Goal: Information Seeking & Learning: Compare options

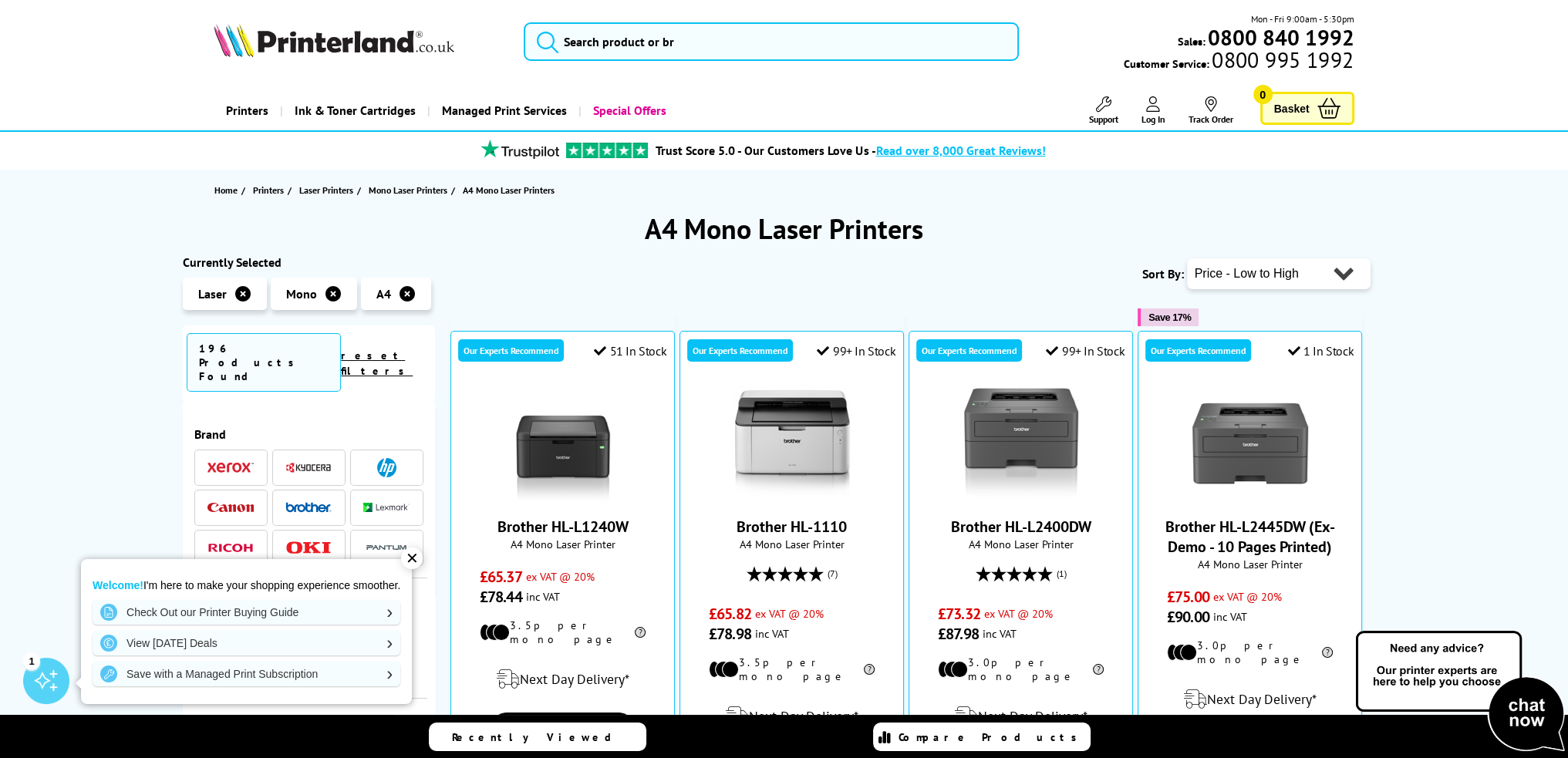
click at [1332, 288] on div "Popularity Rating Price - Low to High Price - High to Low Running Costs - Low t…" at bounding box center [1279, 273] width 184 height 39
click at [1332, 287] on select "Popularity Rating Price - Low to High Price - High to Low Running Costs - Low t…" at bounding box center [1279, 273] width 184 height 31
select select "Running Costs"
click at [1187, 259] on select "Popularity Rating Price - Low to High Price - High to Low Running Costs - Low t…" at bounding box center [1279, 273] width 184 height 31
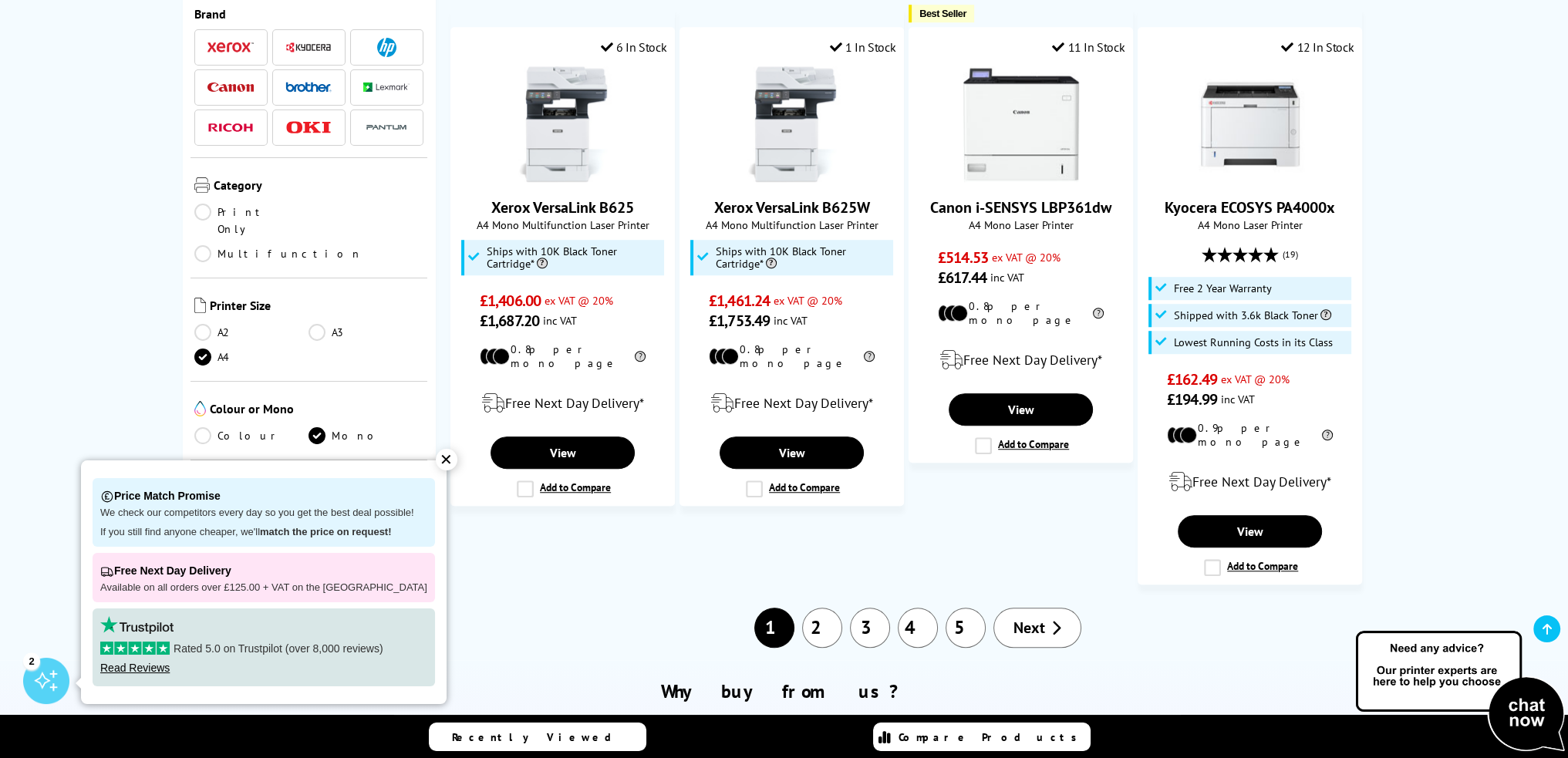
scroll to position [1697, 0]
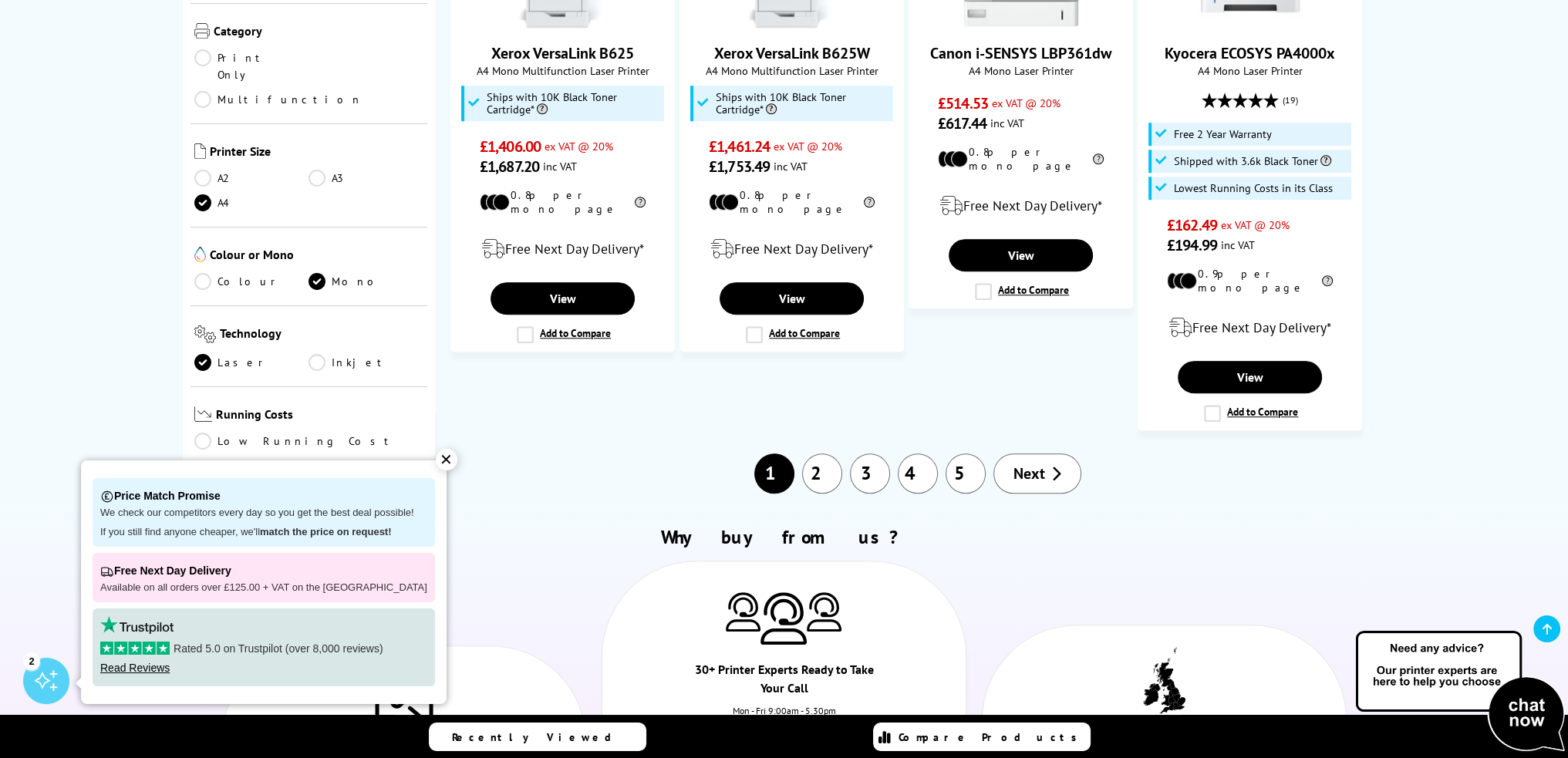
click at [1002, 457] on li "Next" at bounding box center [1036, 474] width 95 height 40
click at [1029, 464] on span "Next" at bounding box center [1029, 473] width 32 height 20
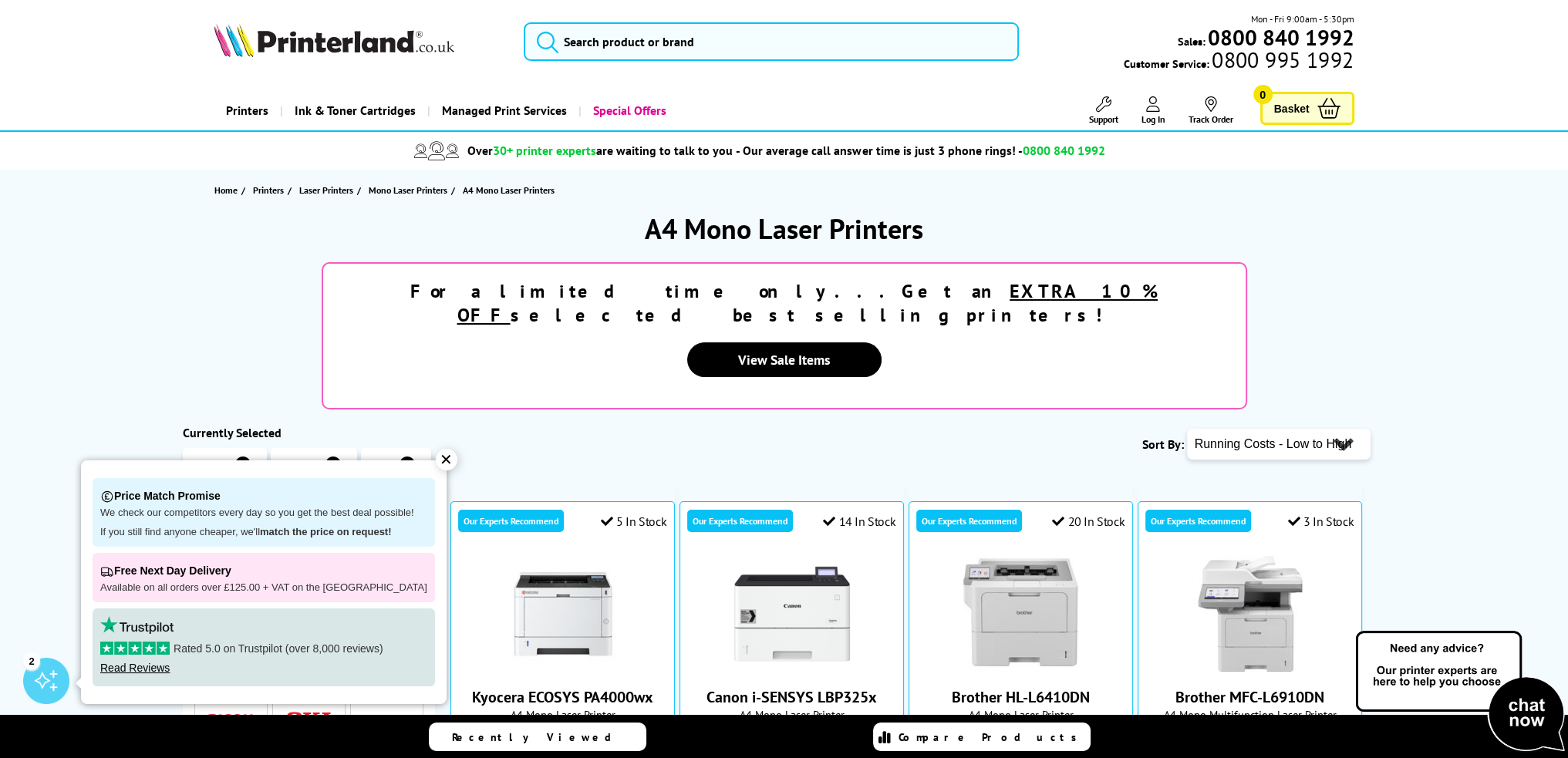
click at [1303, 429] on select "Popularity Rating Price - Low to High Price - High to Low Running Costs - Low t…" at bounding box center [1279, 443] width 184 height 31
select select "Price Ascending"
click at [1187, 429] on select "Popularity Rating Price - Low to High Price - High to Low Running Costs - Low t…" at bounding box center [1279, 443] width 184 height 31
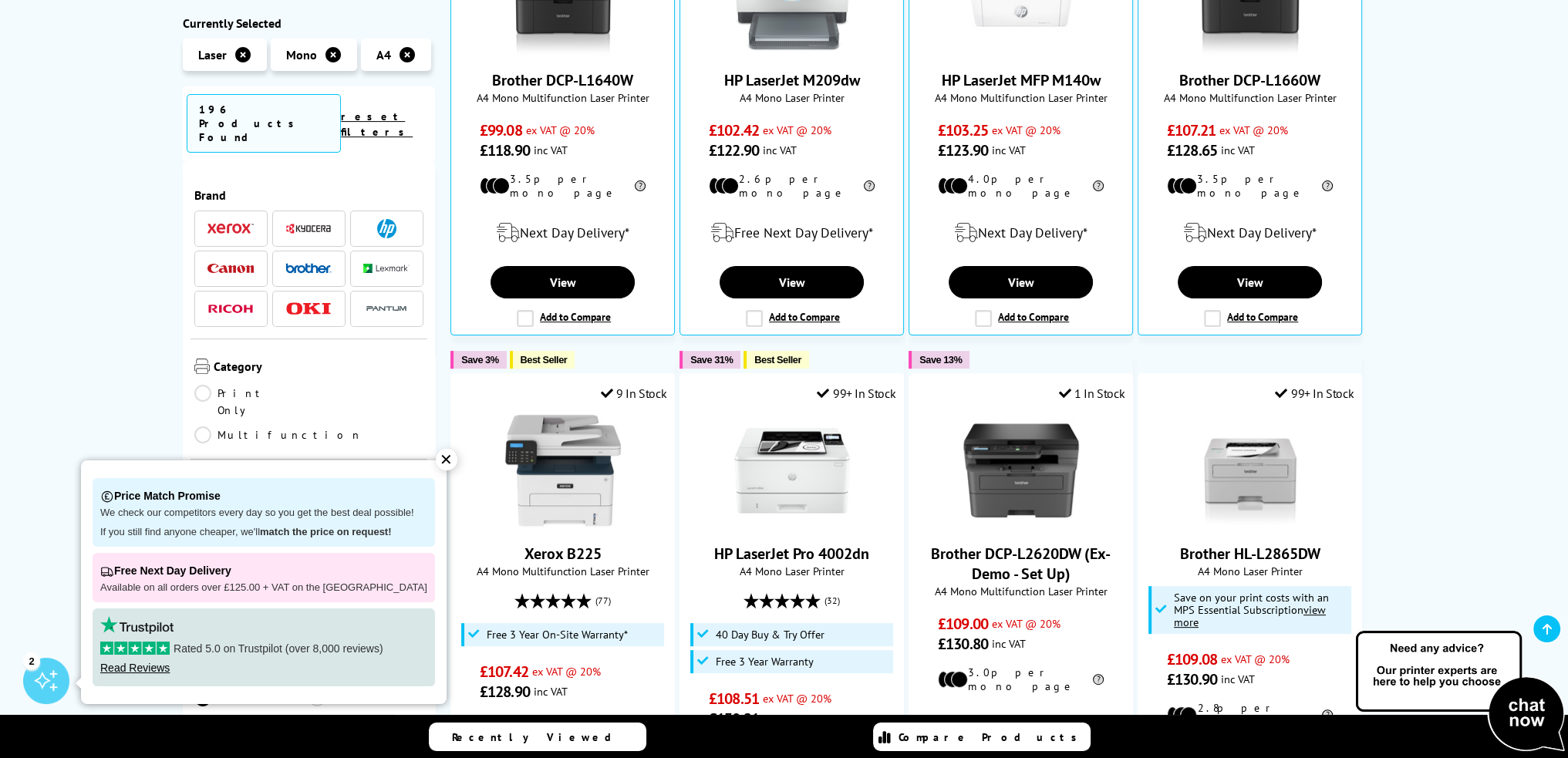
scroll to position [694, 0]
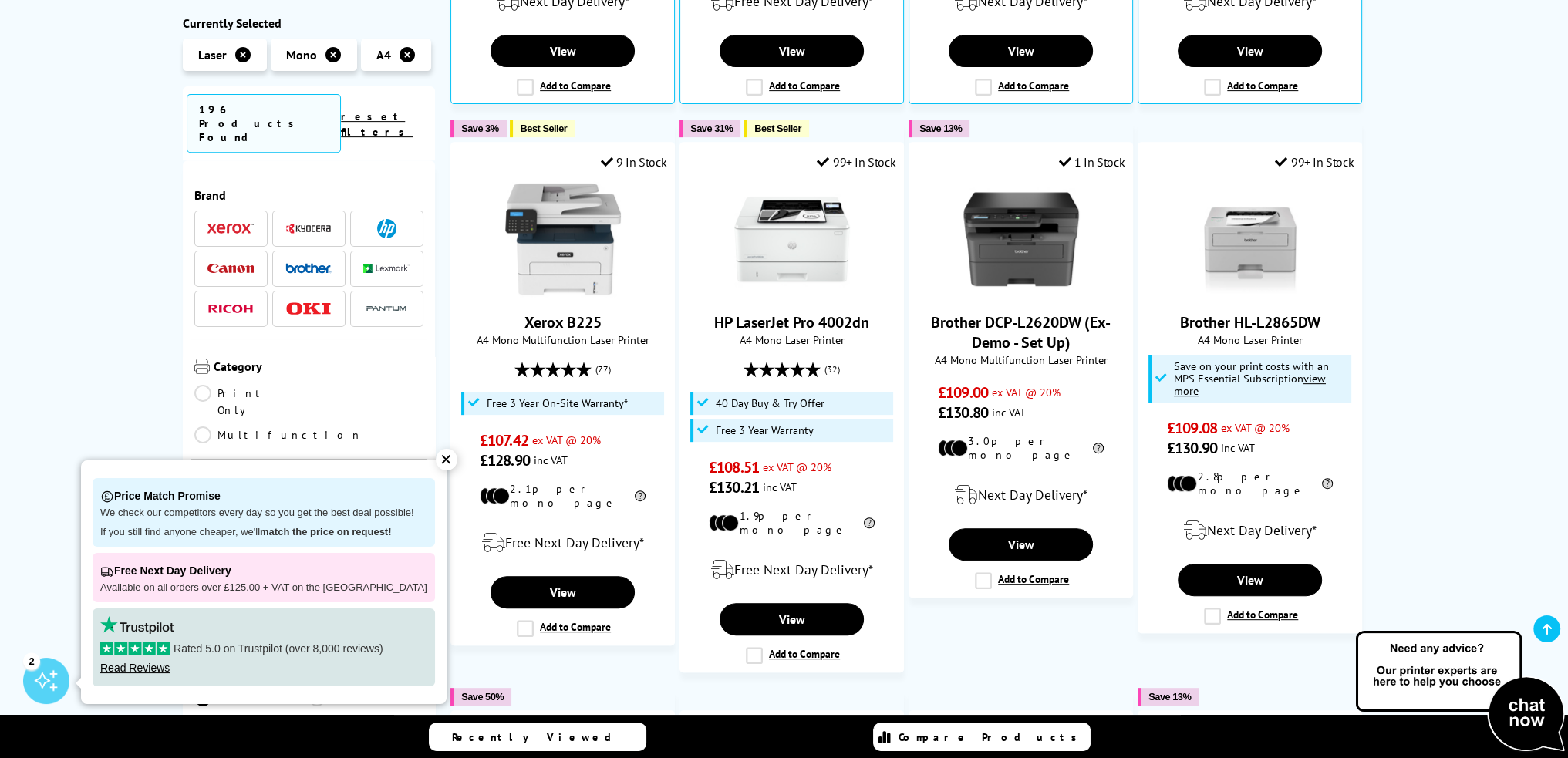
scroll to position [1311, 0]
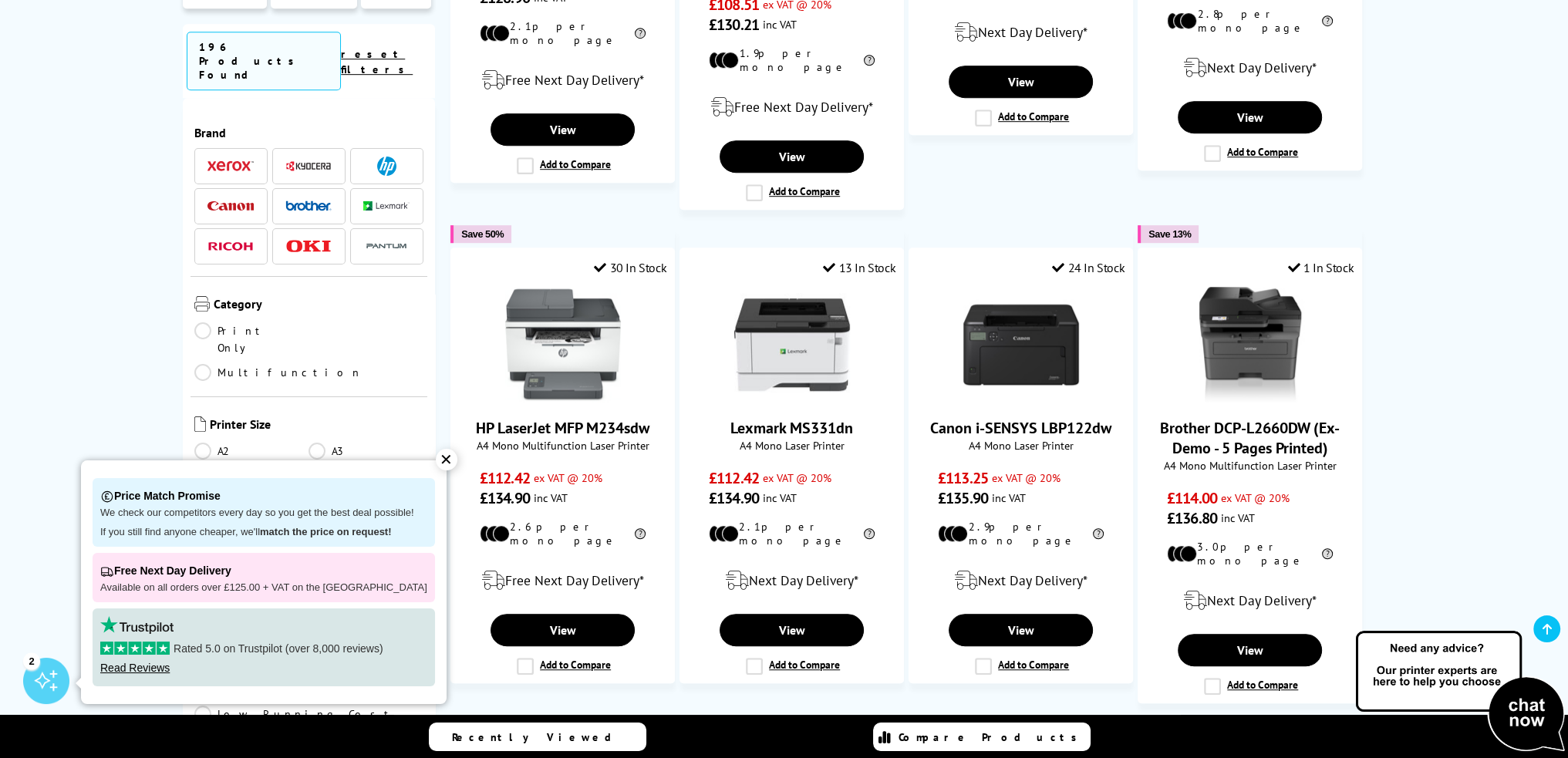
click at [435, 451] on div "✕" at bounding box center [446, 459] width 22 height 22
